Goal: Communication & Community: Share content

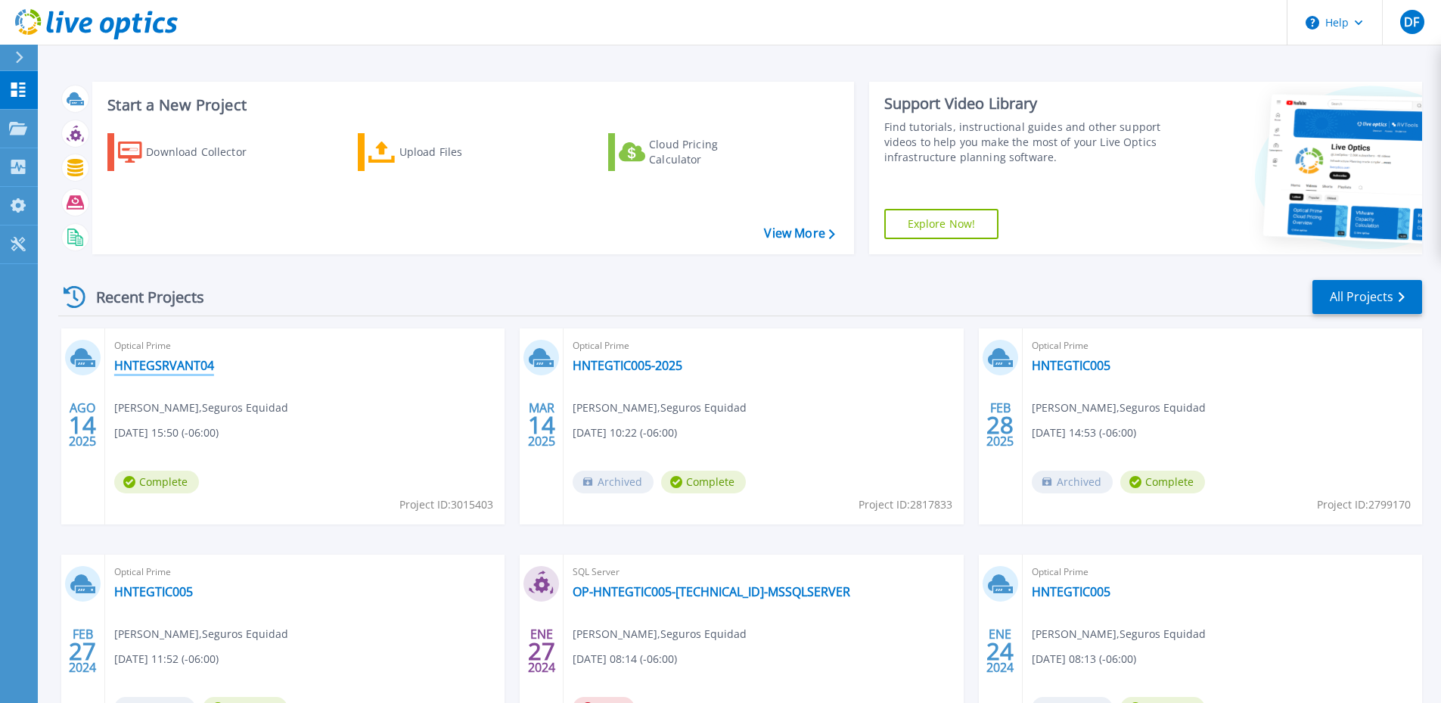
click at [179, 362] on link "HNTEGSRVANT04" at bounding box center [164, 365] width 100 height 15
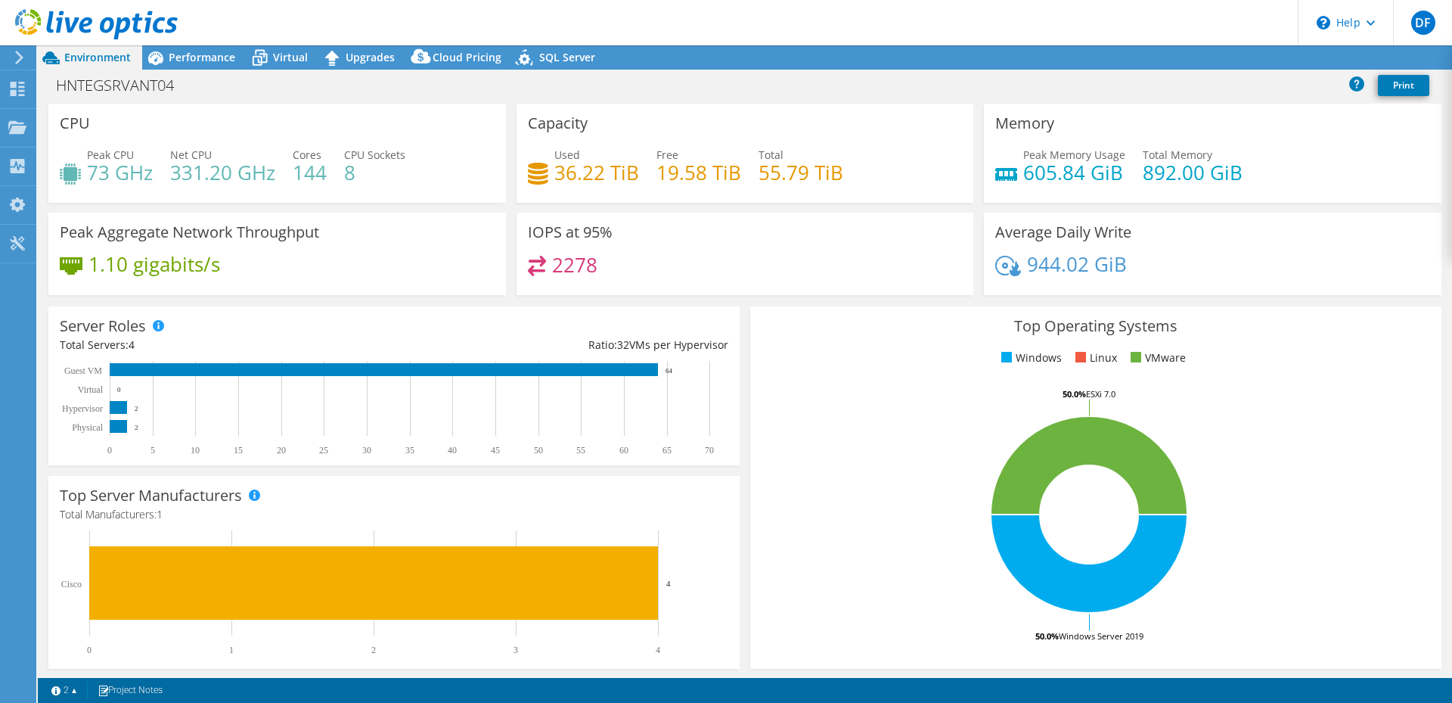
select select "USD"
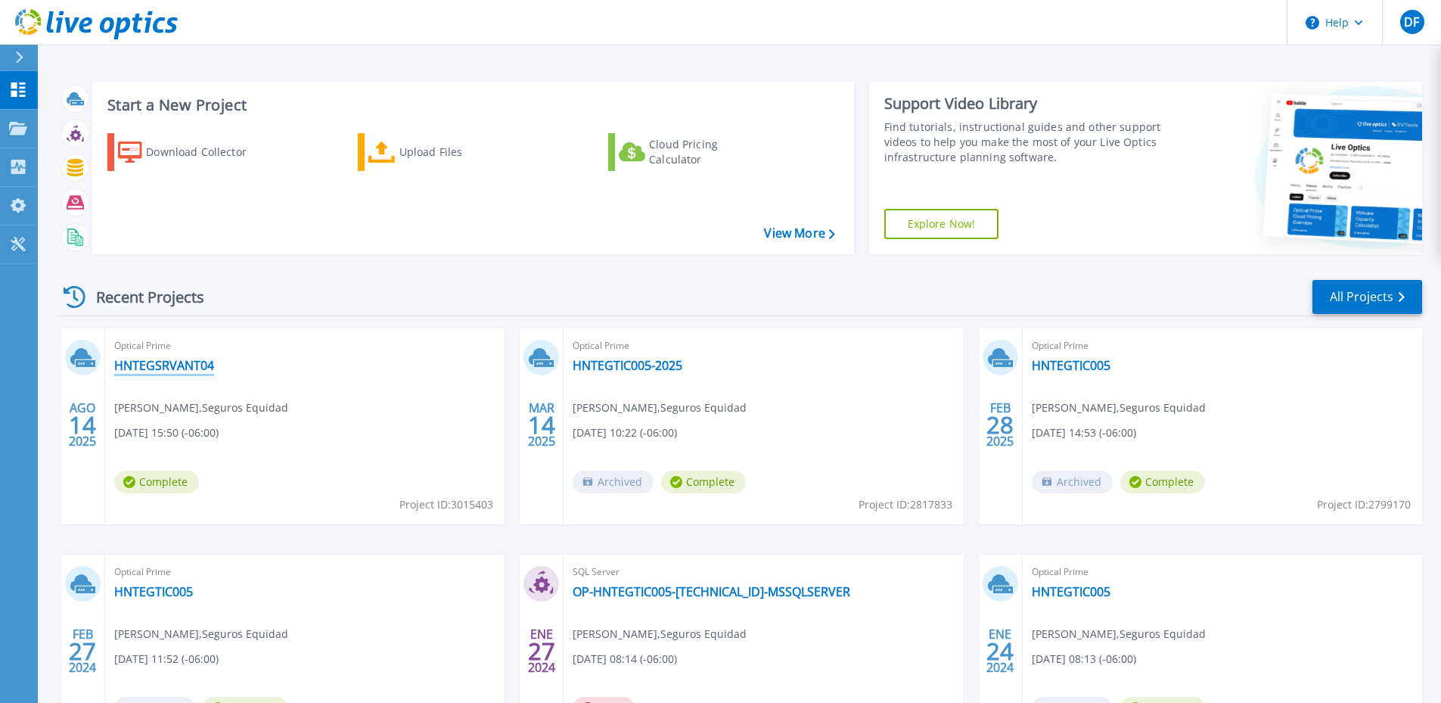
click at [185, 364] on link "HNTEGSRVANT04" at bounding box center [164, 365] width 100 height 15
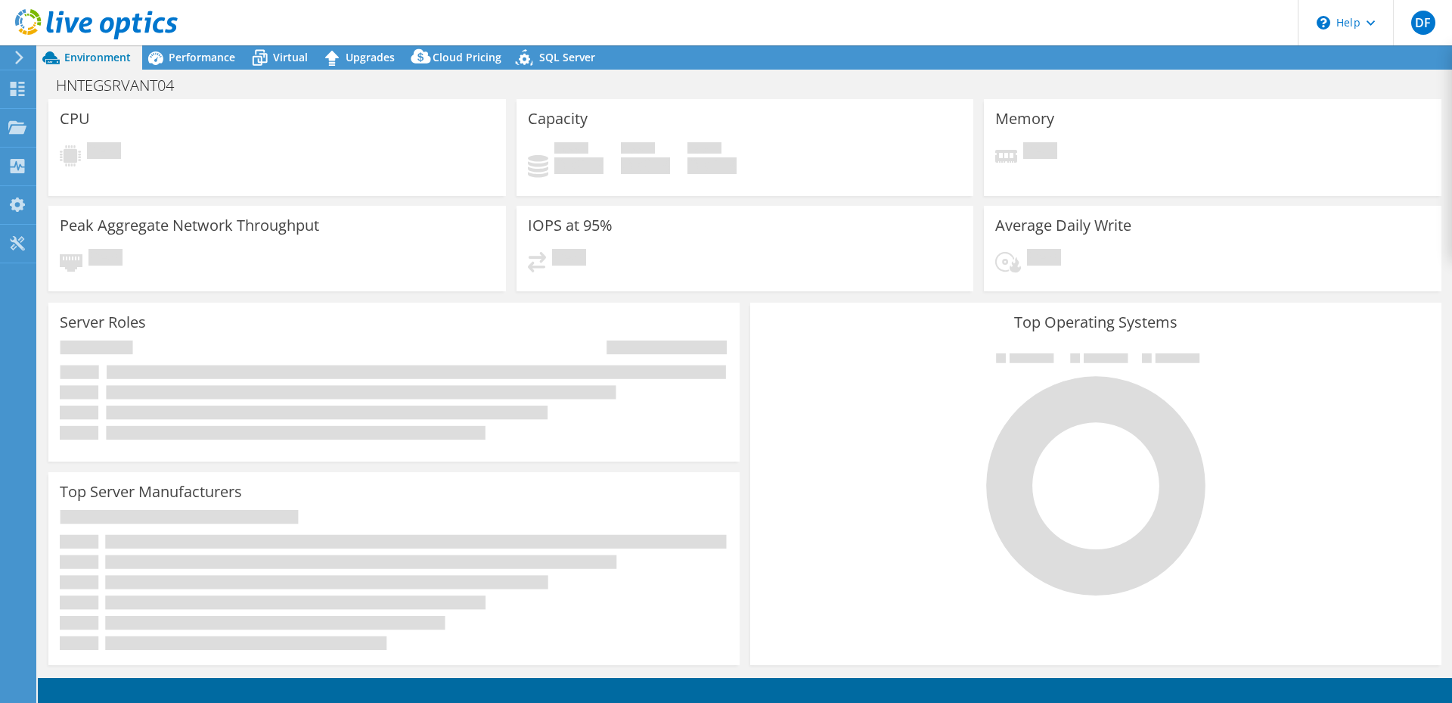
select select "USD"
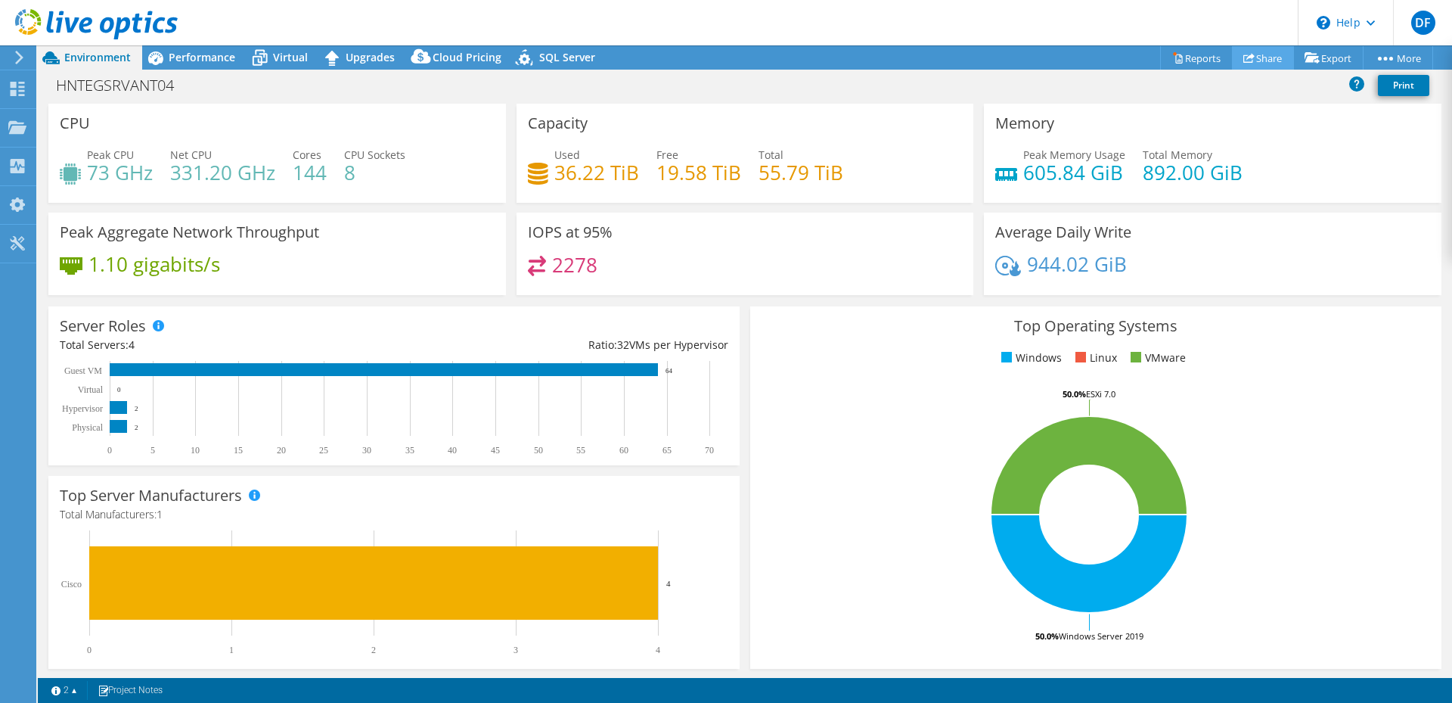
click at [1258, 60] on link "Share" at bounding box center [1263, 57] width 62 height 23
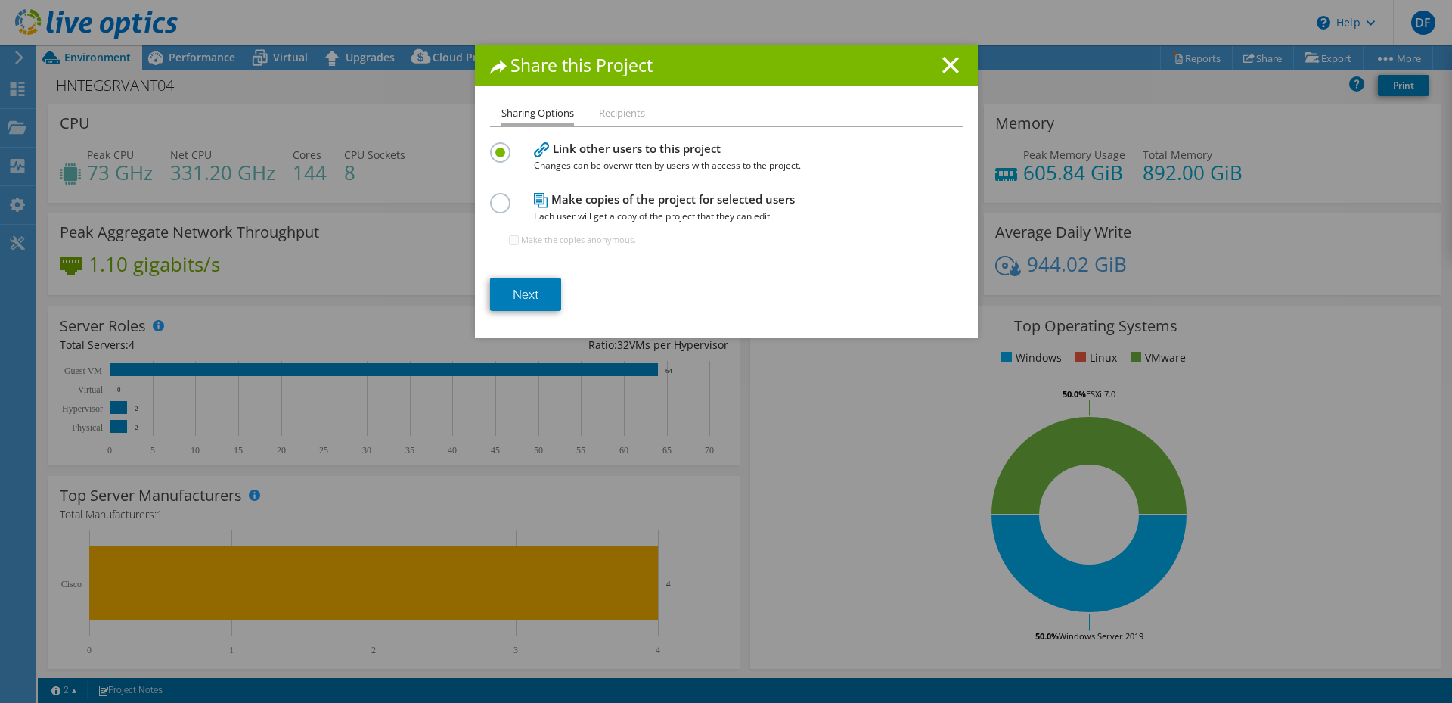
click at [625, 115] on li "Recipients" at bounding box center [622, 113] width 46 height 19
click at [522, 301] on link "Next" at bounding box center [525, 294] width 71 height 33
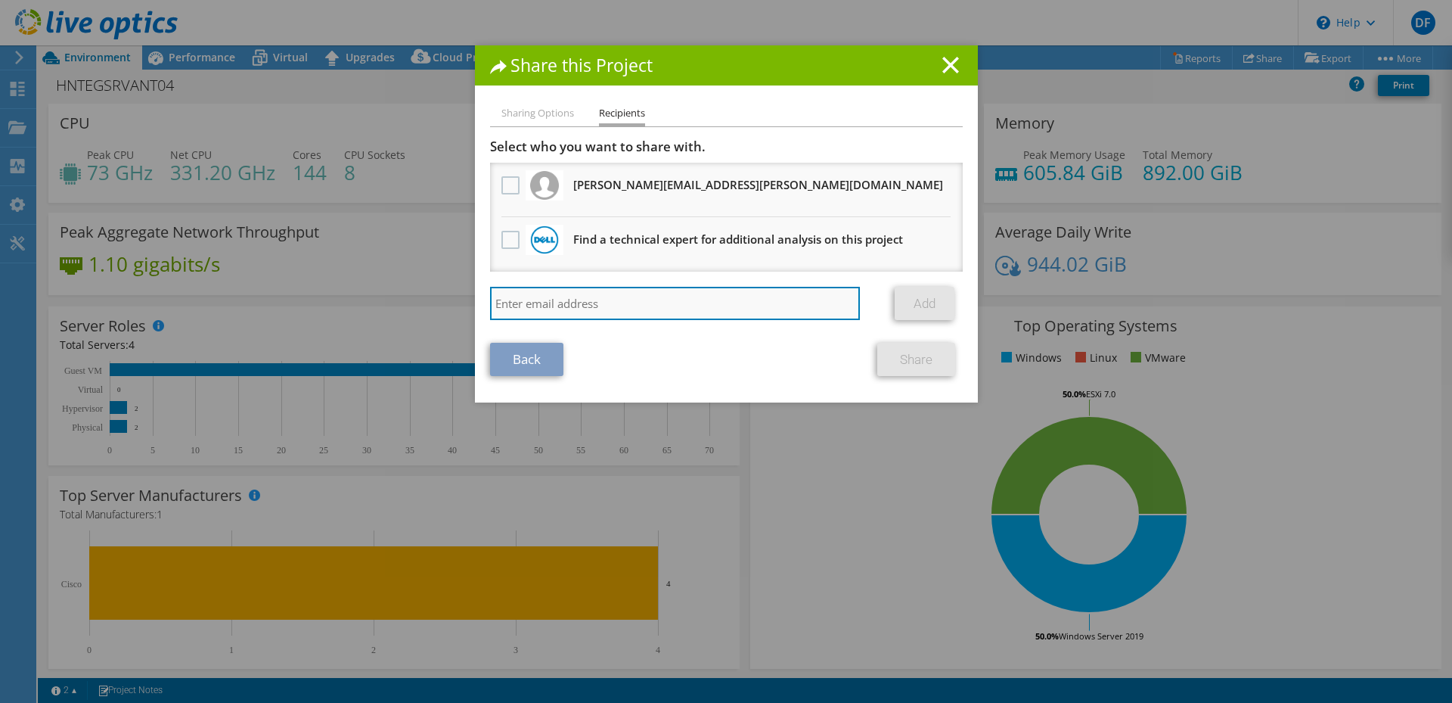
click at [600, 287] on input "search" at bounding box center [675, 303] width 371 height 33
paste input "jfunes@somosgruporq.com"
type input "jfunes@somosgruporq.com"
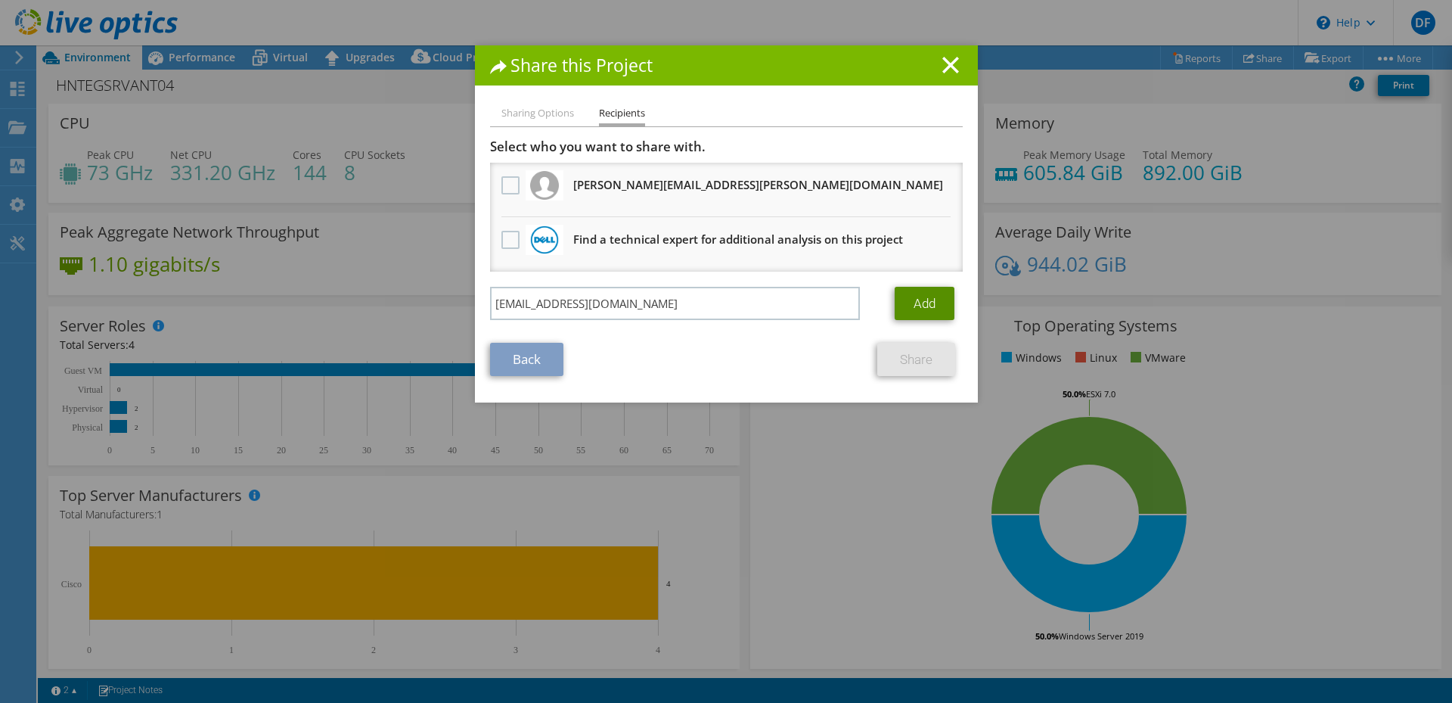
click at [903, 301] on link "Add" at bounding box center [925, 303] width 60 height 33
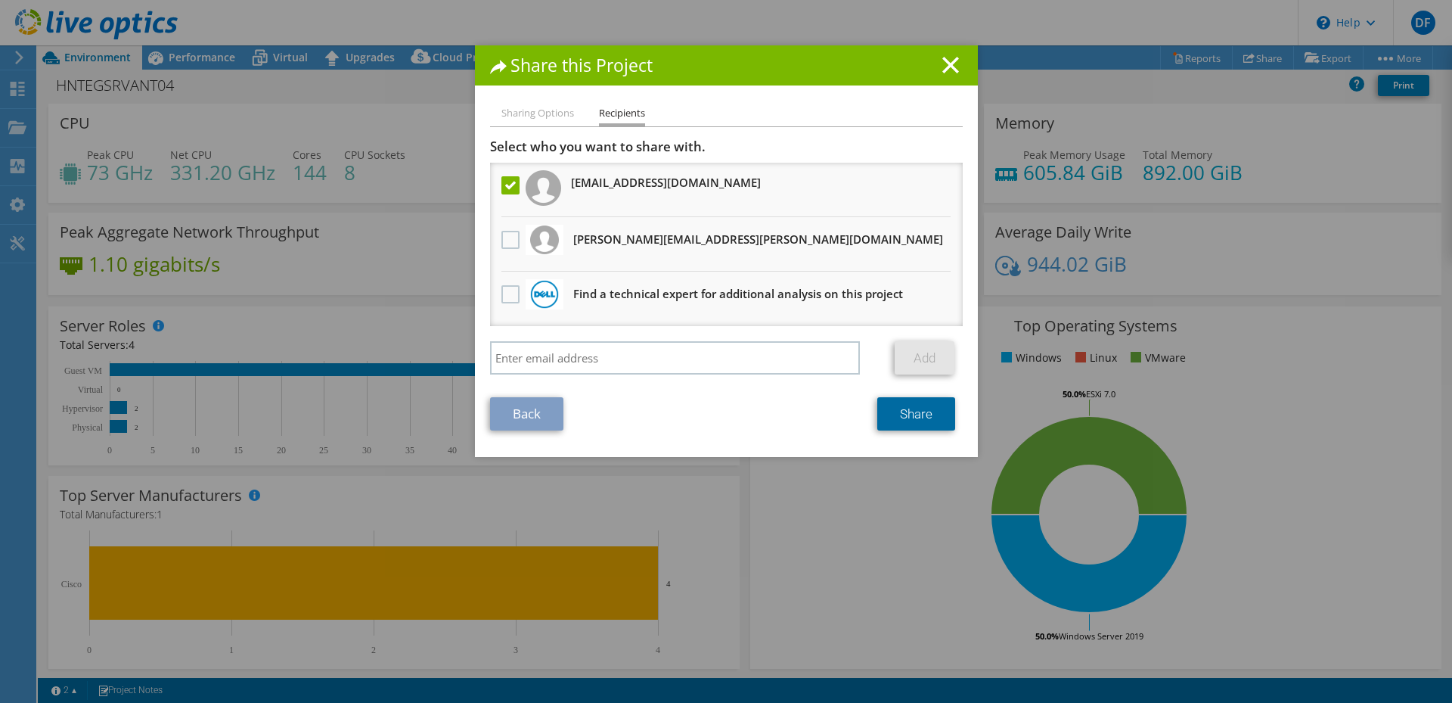
click at [907, 409] on link "Share" at bounding box center [916, 413] width 78 height 33
